Goal: Transaction & Acquisition: Subscribe to service/newsletter

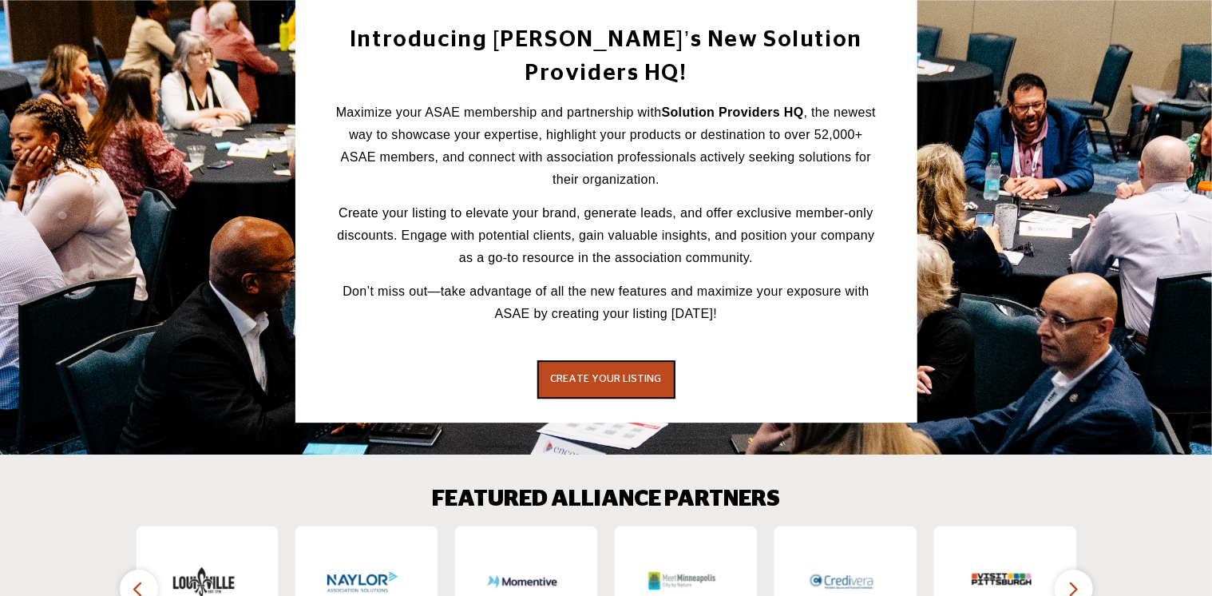
scroll to position [2149, 0]
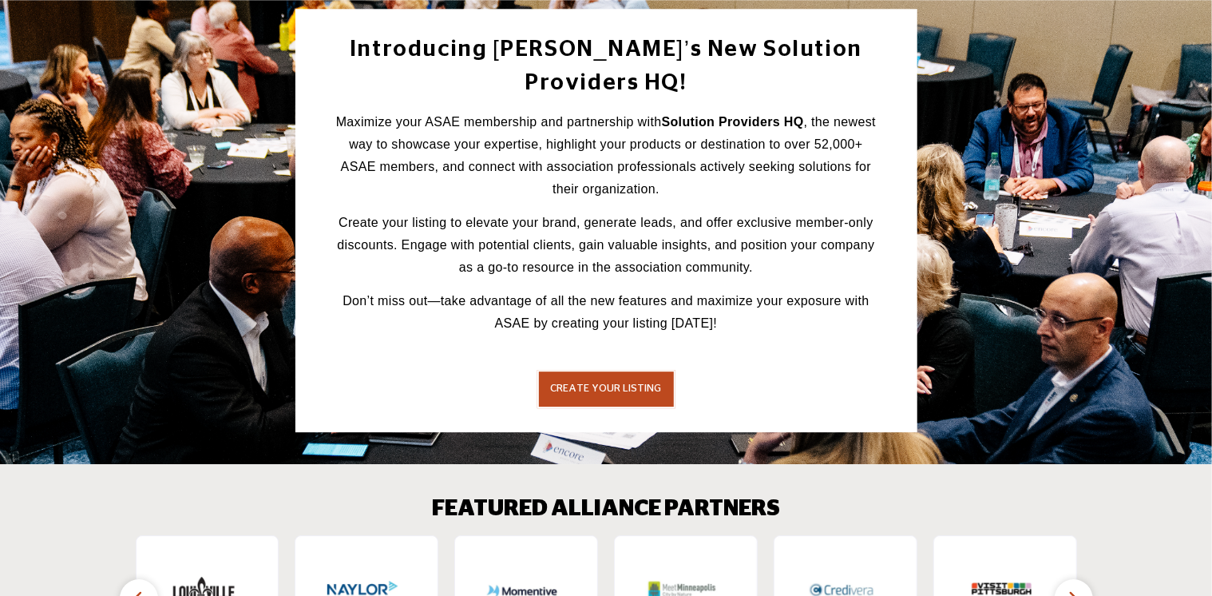
click at [604, 370] on button "CREATE YOUR LISTING" at bounding box center [606, 389] width 138 height 38
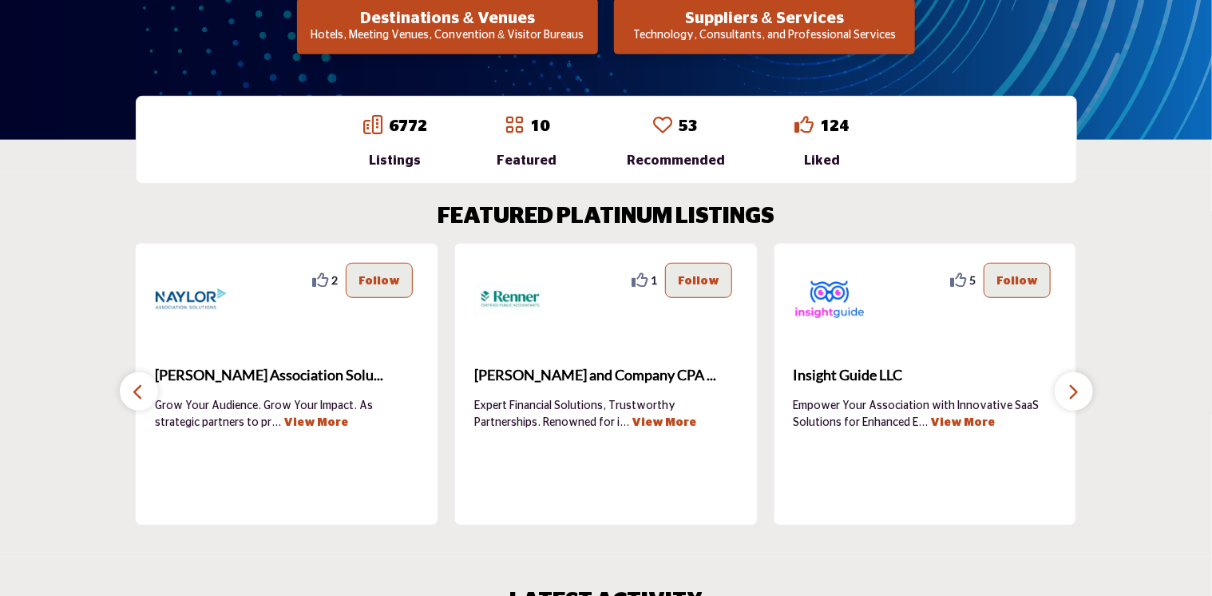
scroll to position [398, 0]
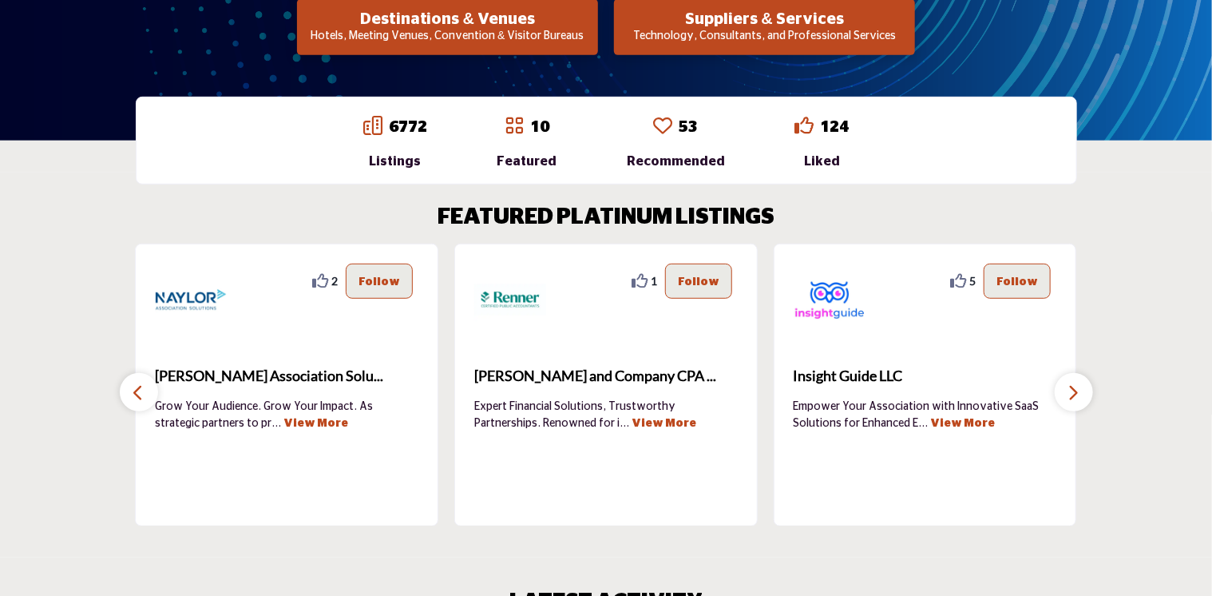
click at [1070, 407] on button "button" at bounding box center [1074, 392] width 38 height 38
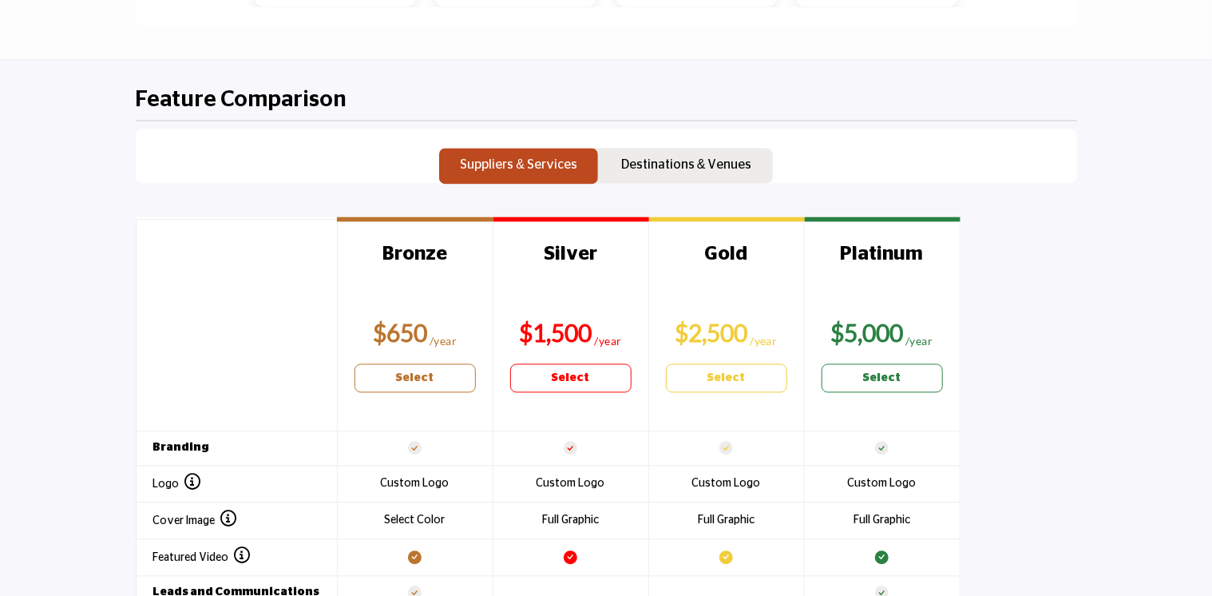
scroll to position [1512, 0]
